Goal: Subscribe to service/newsletter

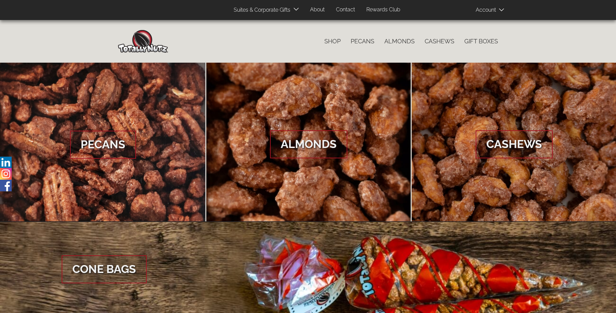
scroll to position [996, 0]
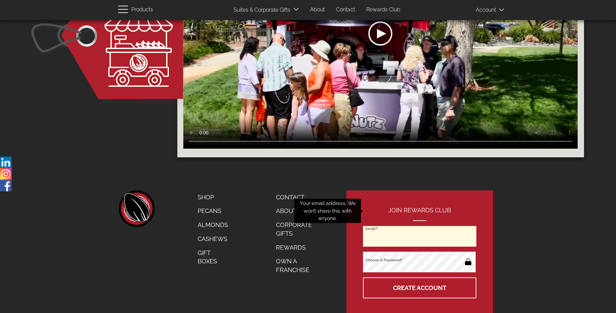
click at [420, 226] on input "Email" at bounding box center [419, 236] width 113 height 21
type input "jdwest45@sbcglobal.net"
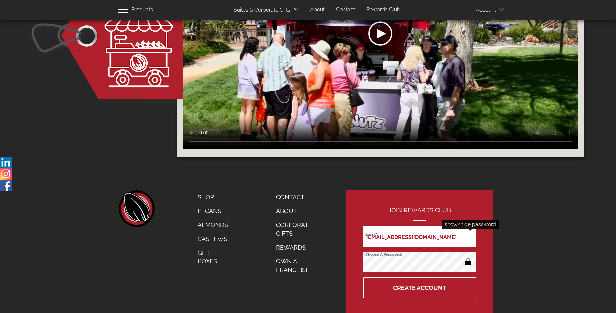
click at [468, 257] on button "button" at bounding box center [468, 262] width 13 height 11
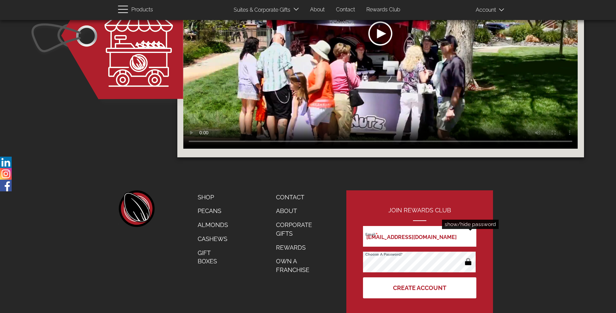
click at [420, 277] on button "Create Account" at bounding box center [419, 287] width 113 height 21
